Goal: Task Accomplishment & Management: Manage account settings

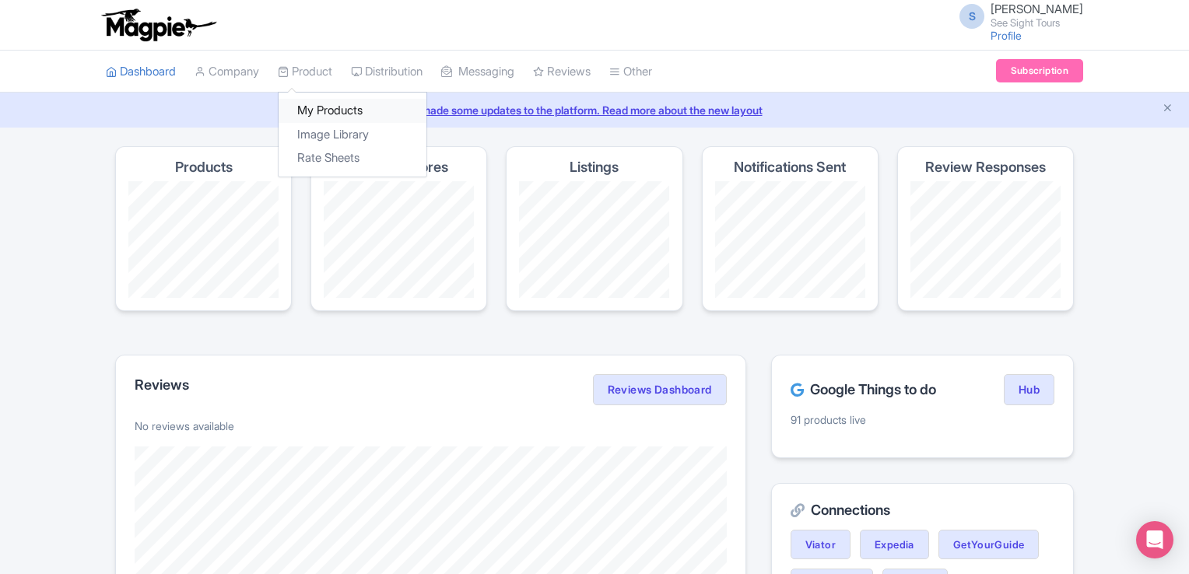
click at [324, 116] on link "My Products" at bounding box center [352, 111] width 148 height 24
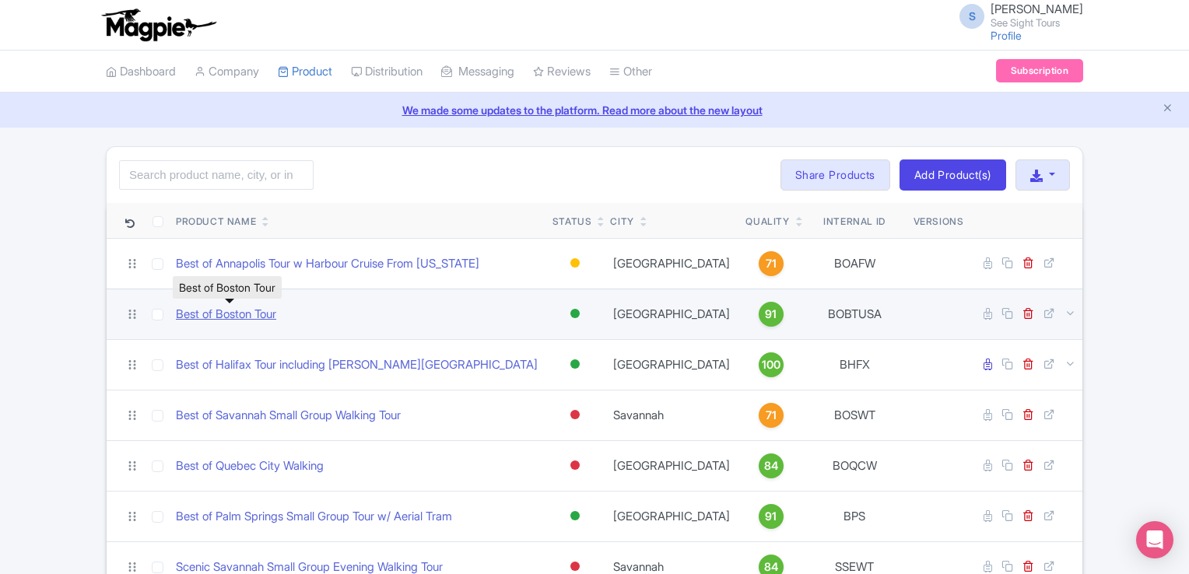
click at [238, 318] on link "Best of Boston Tour" at bounding box center [226, 315] width 100 height 18
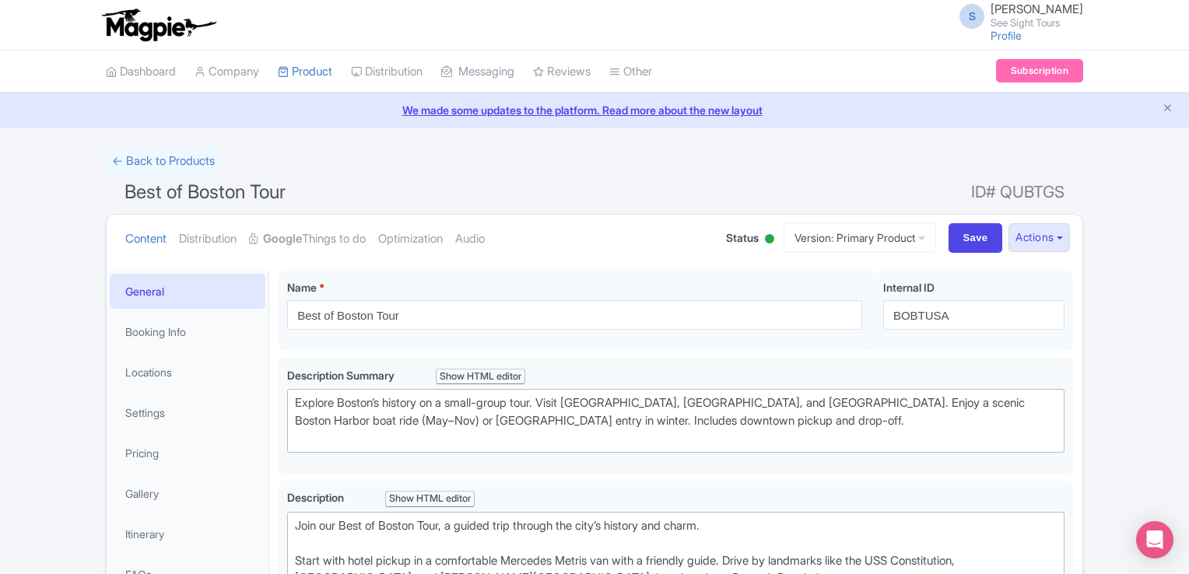
click at [149, 473] on li "Gallery" at bounding box center [188, 493] width 162 height 41
click at [149, 483] on link "Gallery" at bounding box center [188, 493] width 156 height 35
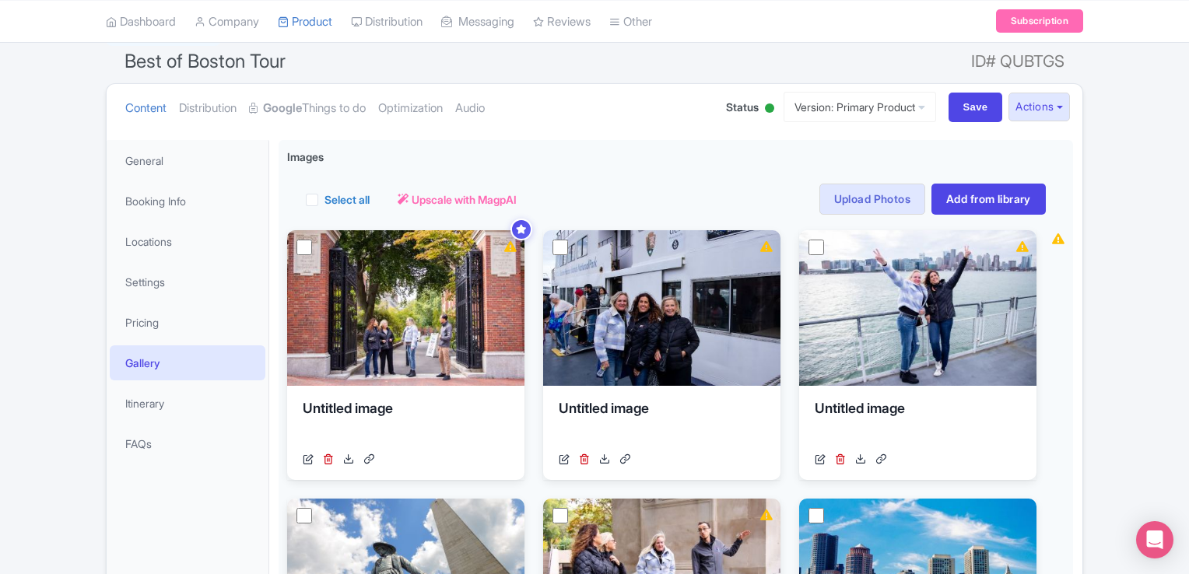
scroll to position [184, 0]
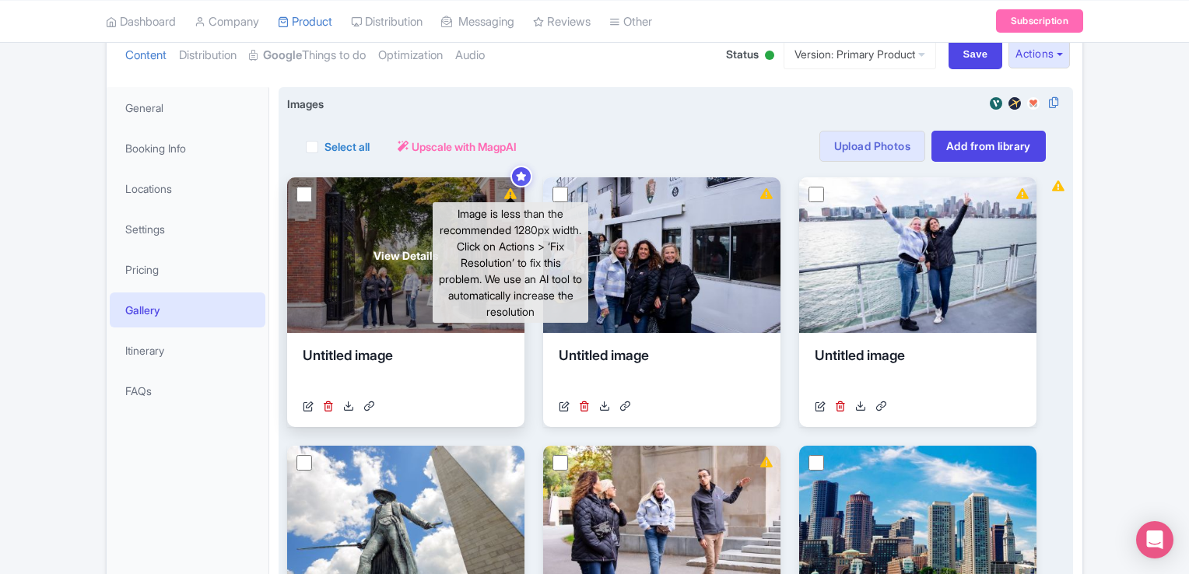
click at [511, 195] on icon at bounding box center [510, 193] width 12 height 11
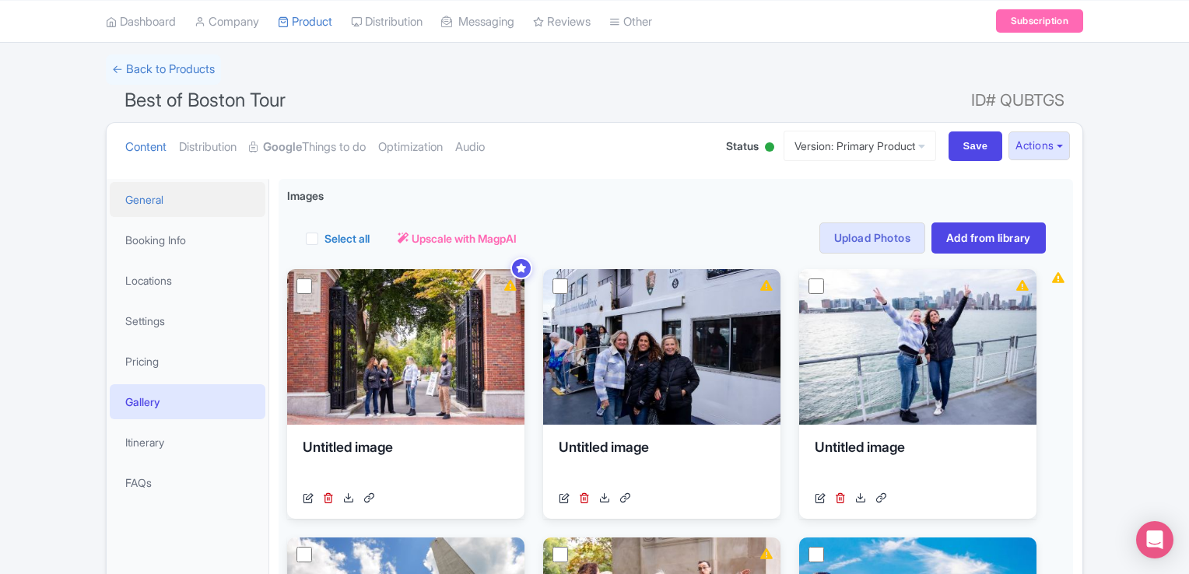
scroll to position [0, 0]
